Goal: Book appointment/travel/reservation

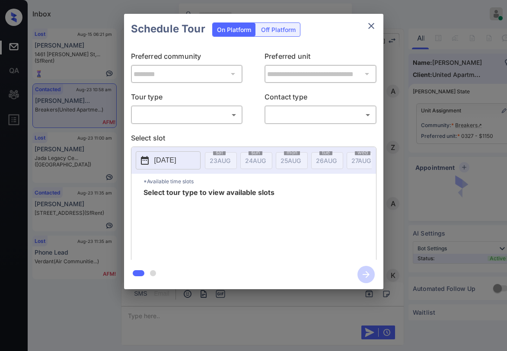
scroll to position [1603, 0]
click at [199, 110] on body "Inbox [PERSON_NAME] Online Set yourself offline Set yourself on break Profile S…" at bounding box center [253, 175] width 507 height 351
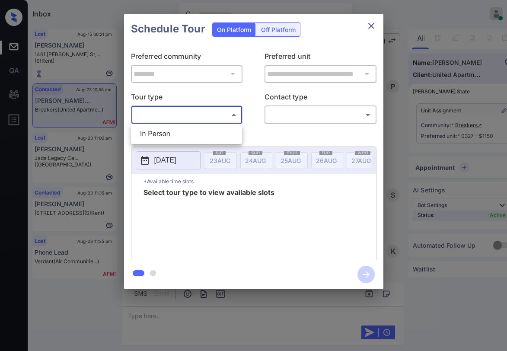
click at [181, 131] on li "In Person" at bounding box center [186, 134] width 107 height 16
type input "********"
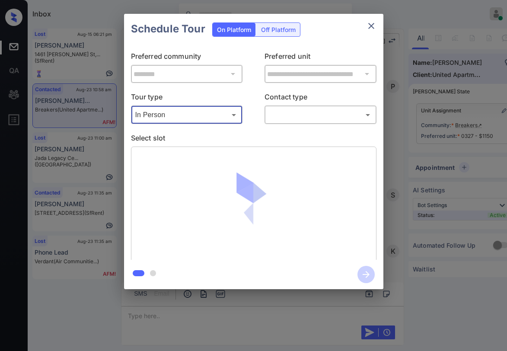
click at [293, 121] on body "Inbox [PERSON_NAME] Online Set yourself offline Set yourself on break Profile S…" at bounding box center [253, 175] width 507 height 351
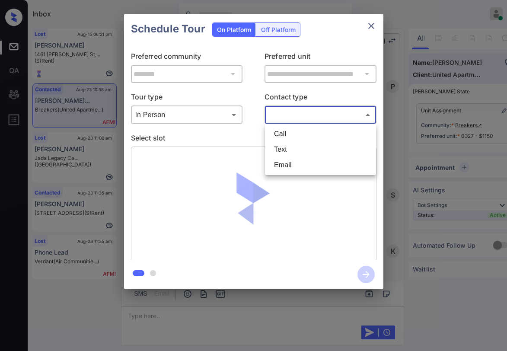
click at [295, 150] on li "Text" at bounding box center [320, 150] width 107 height 16
type input "****"
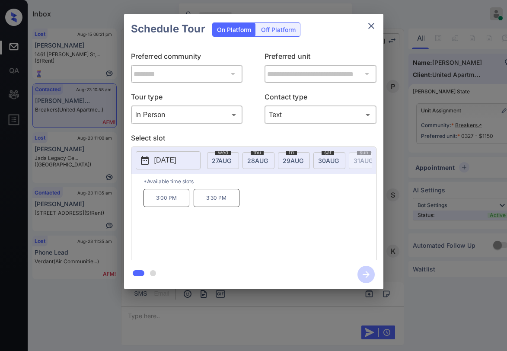
scroll to position [0, 159]
click at [72, 160] on span "[DATE]" at bounding box center [61, 160] width 21 height 7
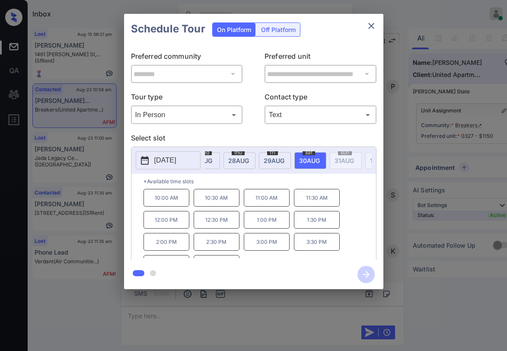
click at [277, 246] on p "3:00 PM" at bounding box center [267, 242] width 46 height 18
click at [363, 271] on icon "button" at bounding box center [365, 274] width 17 height 17
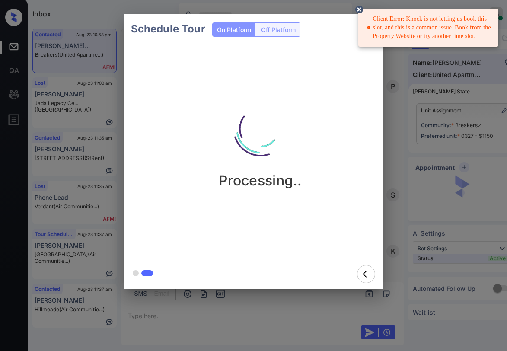
click at [358, 9] on icon at bounding box center [359, 10] width 8 height 8
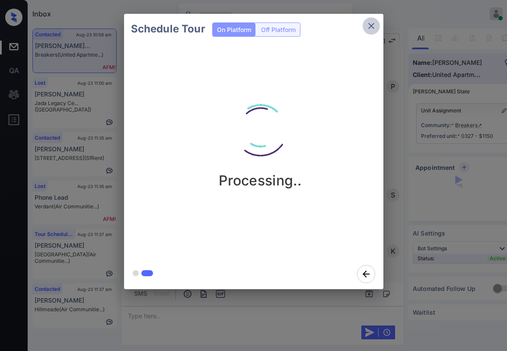
click at [369, 29] on icon "close" at bounding box center [371, 26] width 10 height 10
